Goal: Information Seeking & Learning: Learn about a topic

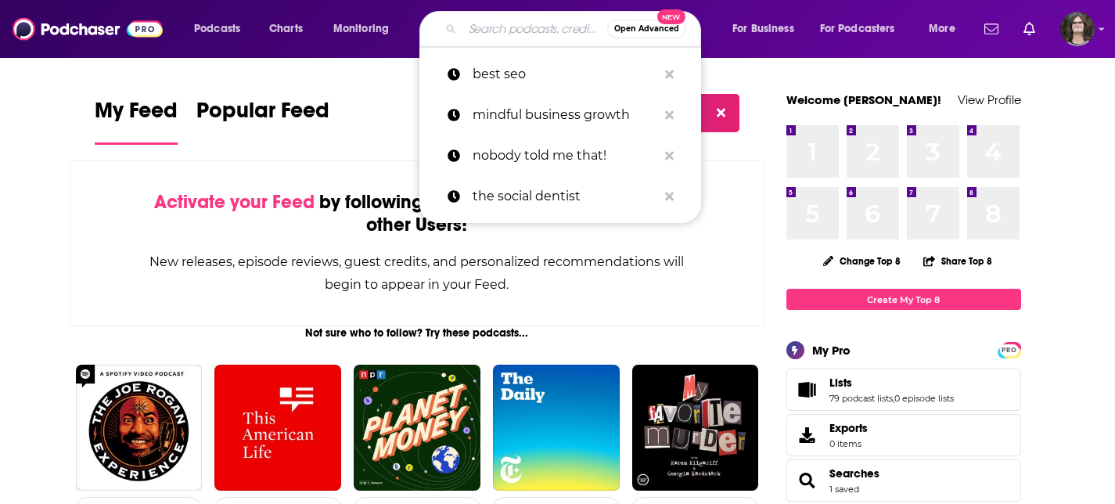
click at [526, 32] on input "Search podcasts, credits, & more..." at bounding box center [534, 28] width 145 height 25
paste input "Business RoundUp"
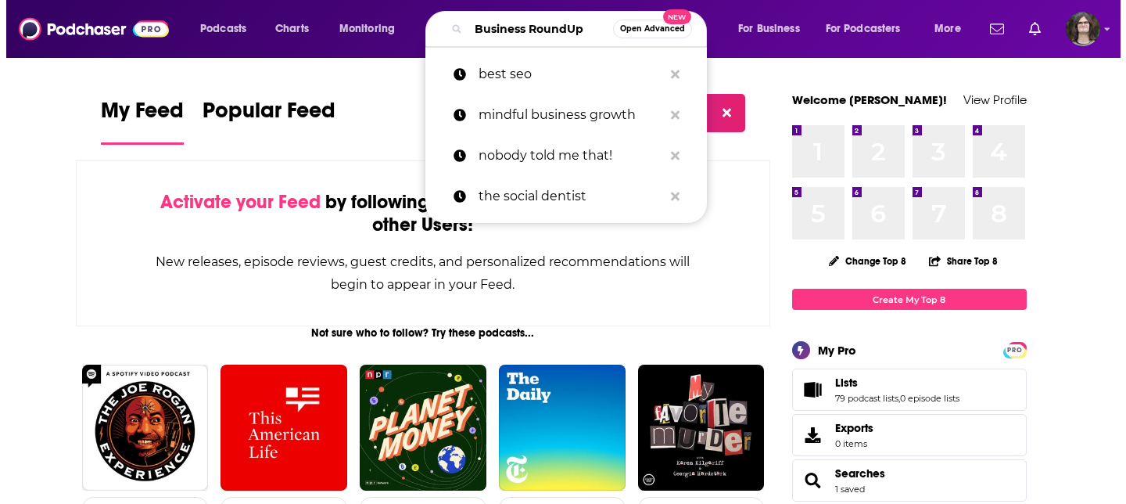
scroll to position [0, 9]
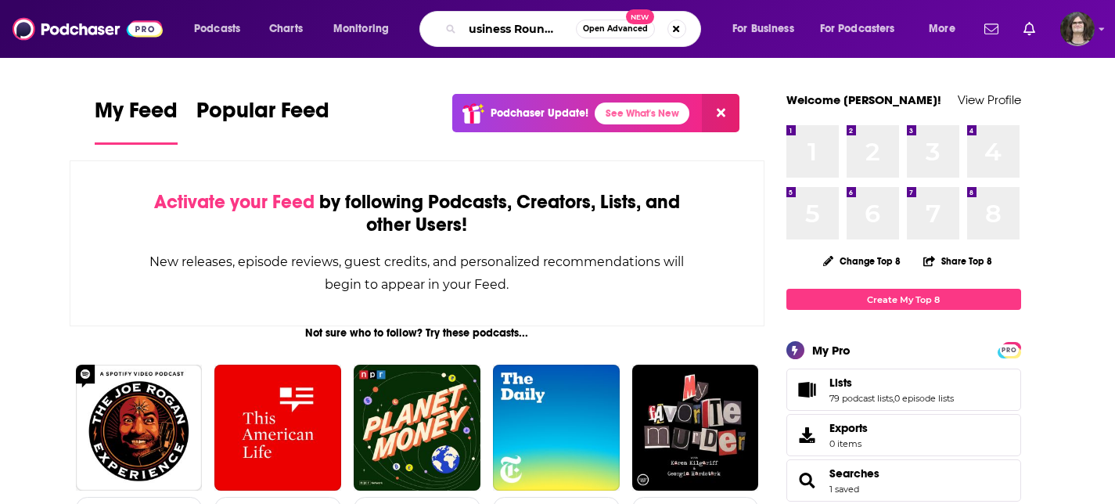
type input "Business RoundUp"
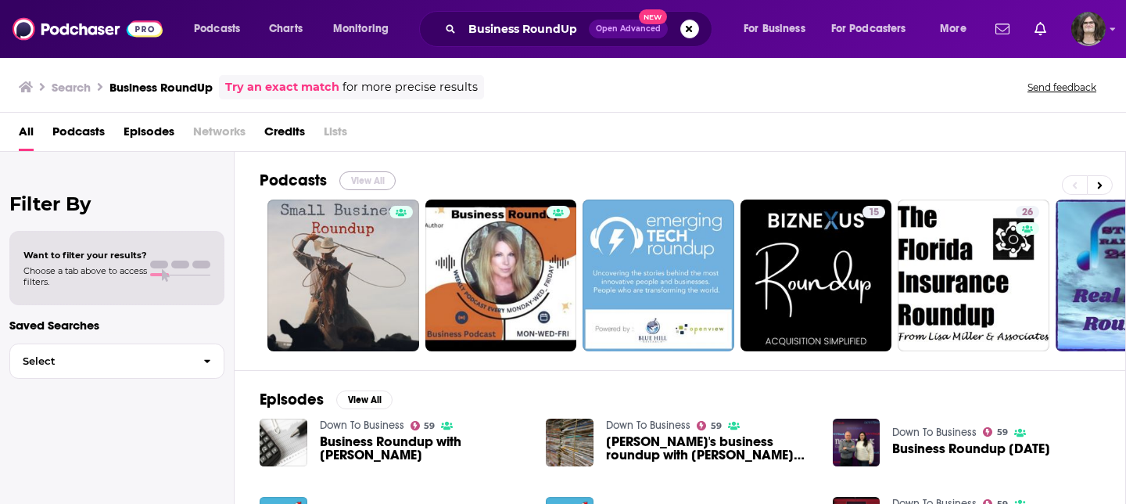
click at [372, 176] on button "View All" at bounding box center [367, 180] width 56 height 19
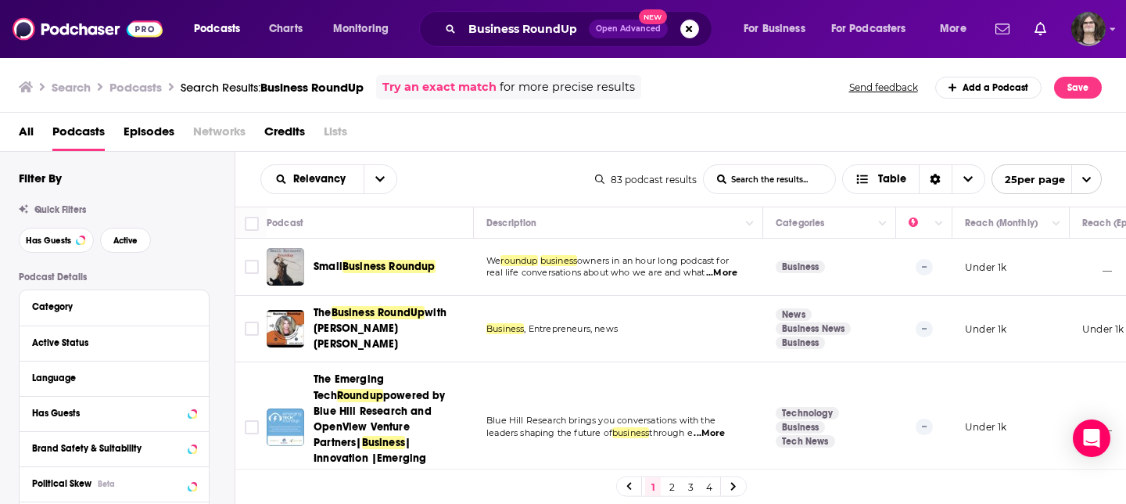
click at [370, 318] on span "Business RoundUp" at bounding box center [379, 312] width 94 height 13
